Goal: Information Seeking & Learning: Check status

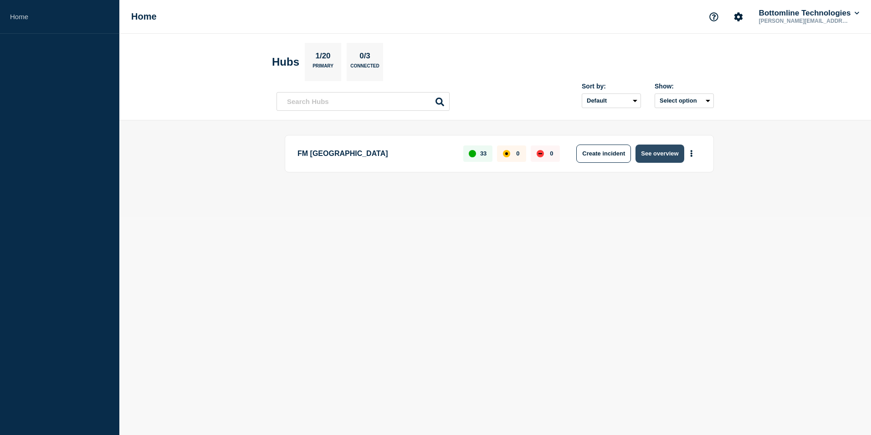
click at [651, 157] on button "See overview" at bounding box center [660, 153] width 48 height 18
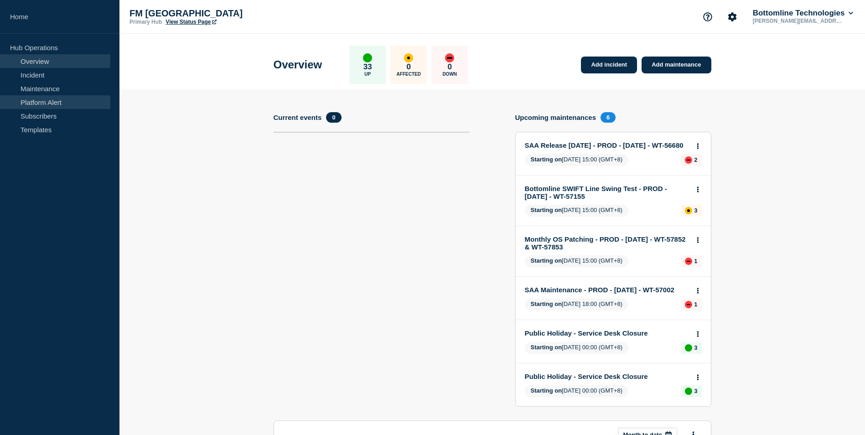
drag, startPoint x: 49, startPoint y: 88, endPoint x: 77, endPoint y: 96, distance: 29.3
click at [49, 88] on link "Maintenance" at bounding box center [55, 89] width 110 height 14
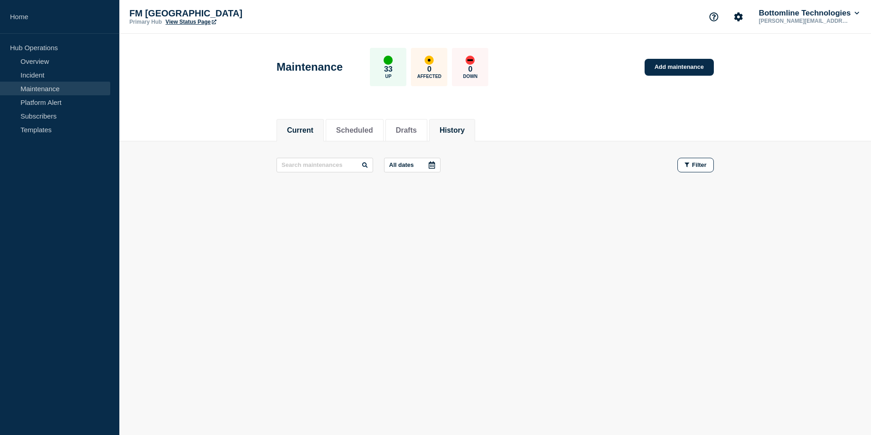
click at [458, 128] on button "History" at bounding box center [452, 130] width 25 height 8
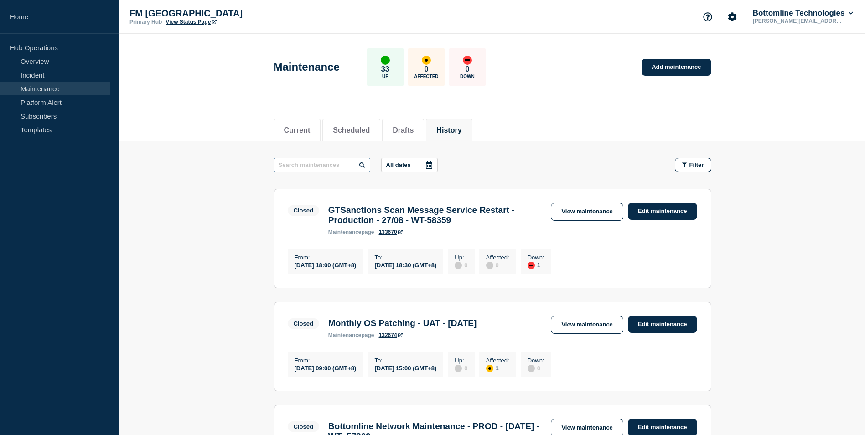
click at [309, 166] on input "text" at bounding box center [321, 165] width 97 height 15
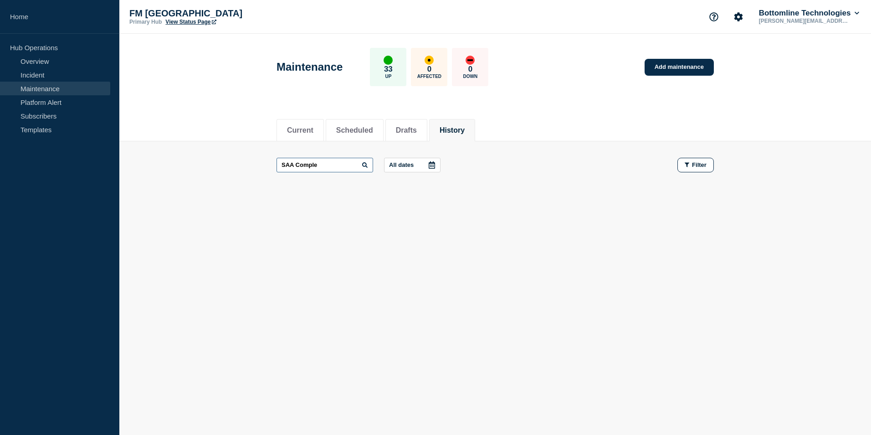
click at [290, 165] on input "SAA Comple" at bounding box center [325, 165] width 97 height 15
type input "Comple"
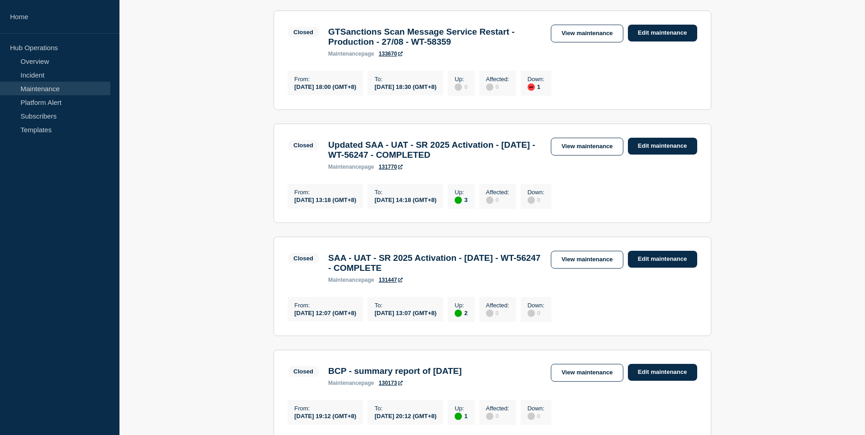
scroll to position [182, 0]
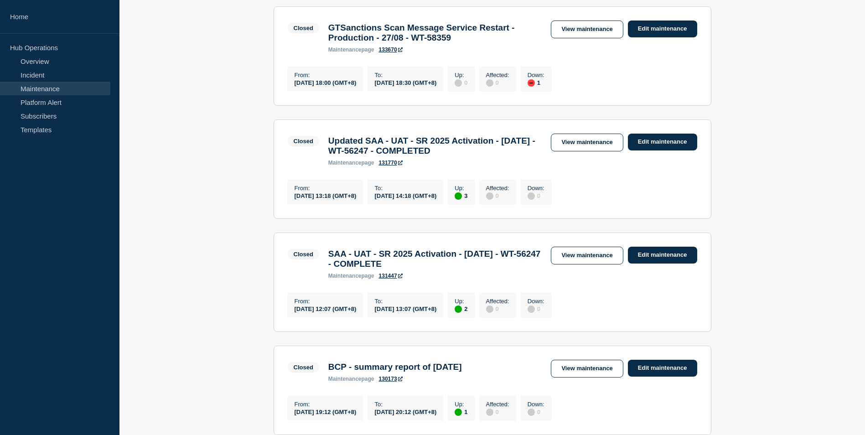
click at [575, 148] on link "View maintenance" at bounding box center [587, 143] width 72 height 18
click at [579, 264] on link "View maintenance" at bounding box center [587, 256] width 72 height 18
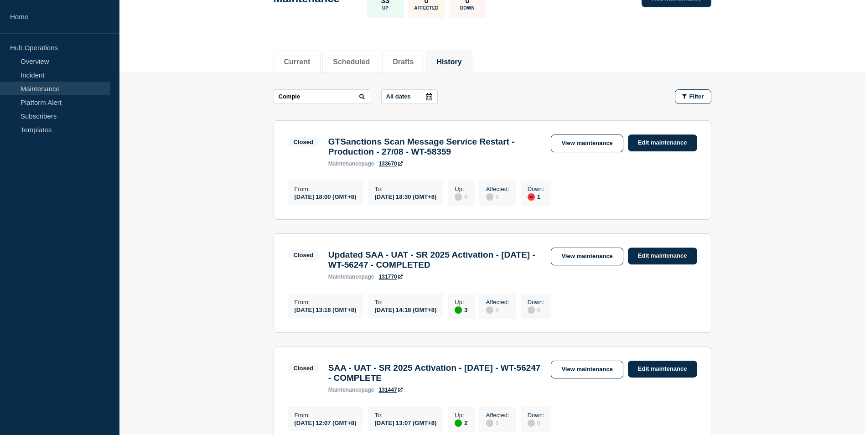
scroll to position [84, 0]
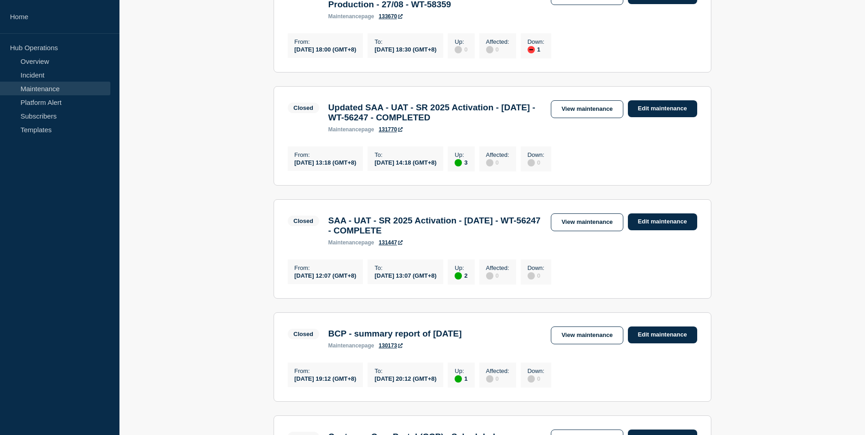
scroll to position [221, 0]
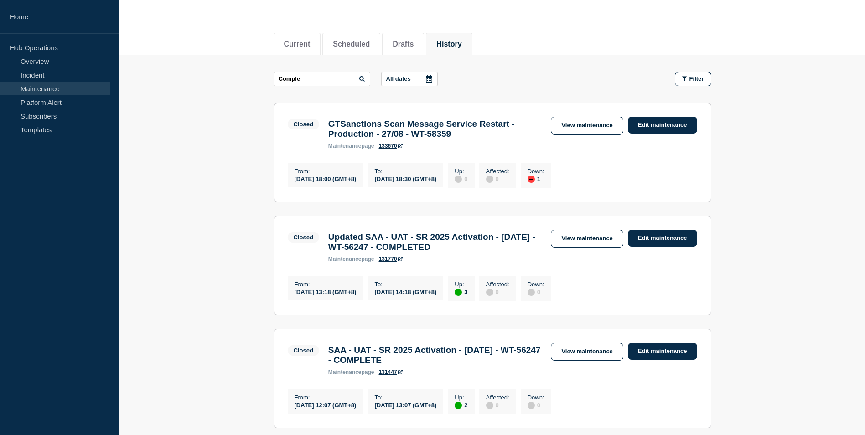
scroll to position [0, 0]
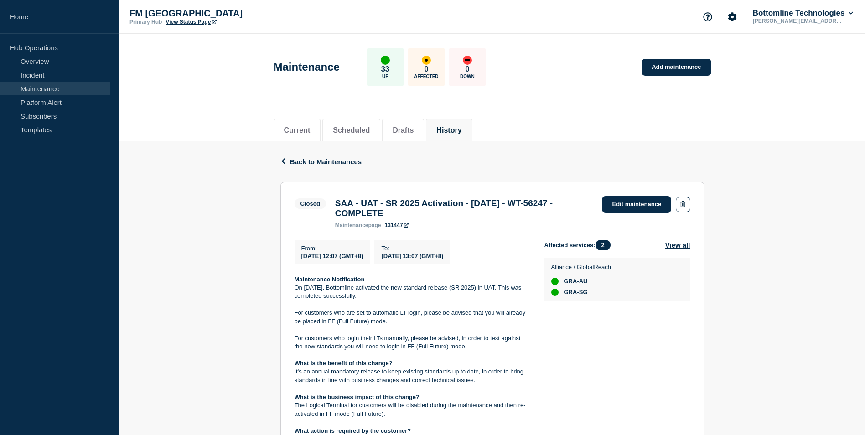
click at [225, 257] on div "Back Back to Maintenances Closed SAA - UAT - SR 2025 Activation - [DATE] - WT-5…" at bounding box center [491, 392] width 745 height 503
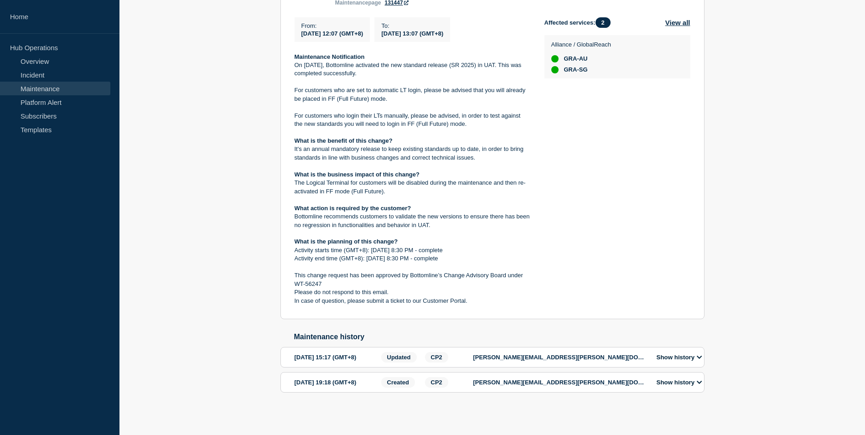
scroll to position [228, 0]
click at [225, 257] on div "Back Back to Maintenances Closed SAA - UAT - SR 2025 Activation - 19/July/25 - …" at bounding box center [491, 170] width 745 height 503
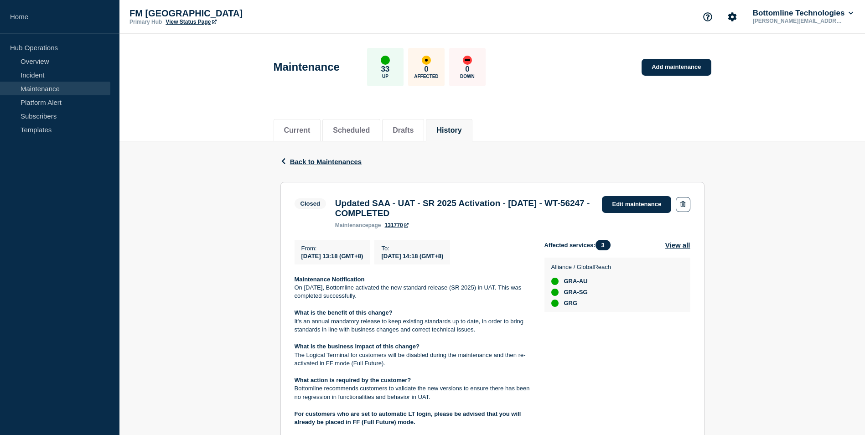
click at [202, 260] on div "Back Back to Maintenances Closed Updated SAA - UAT - SR 2025 Activation - [DATE…" at bounding box center [491, 417] width 745 height 553
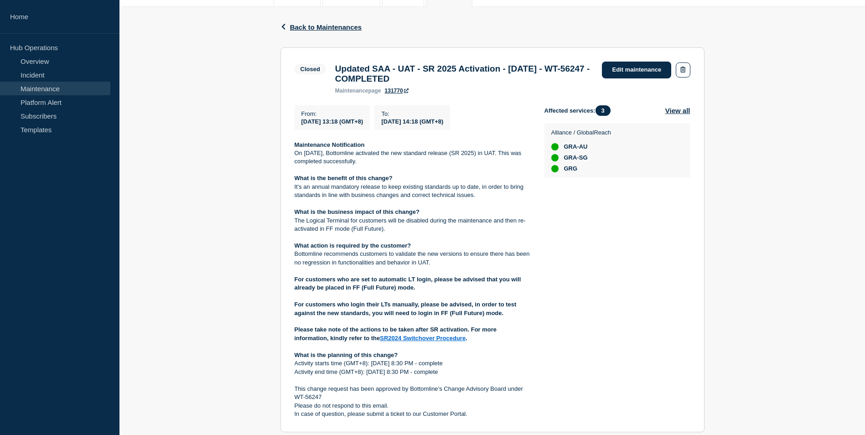
scroll to position [137, 0]
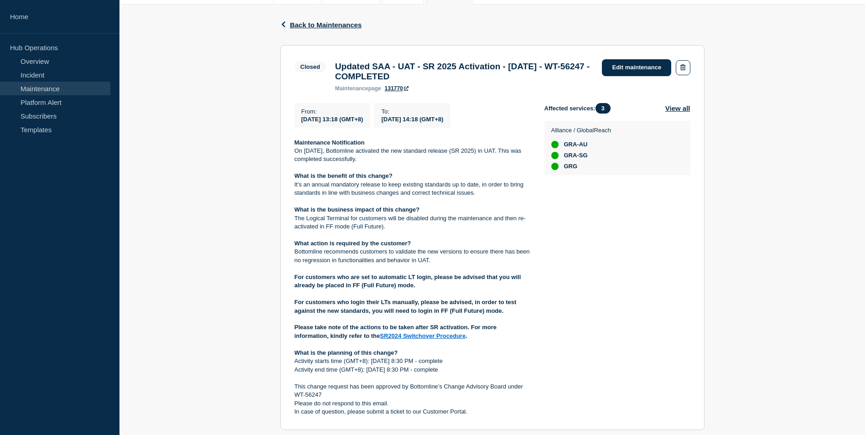
click at [253, 210] on div "Back Back to Maintenances Closed Updated SAA - UAT - SR 2025 Activation - [DATE…" at bounding box center [491, 281] width 745 height 553
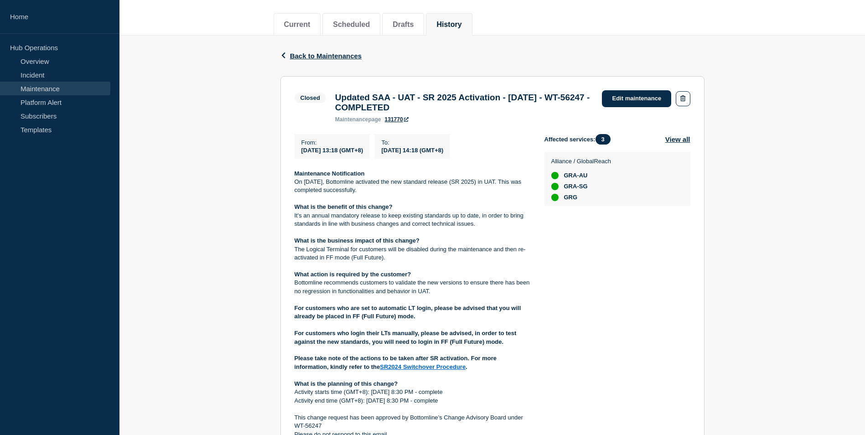
scroll to position [26, 0]
